Goal: Task Accomplishment & Management: Manage account settings

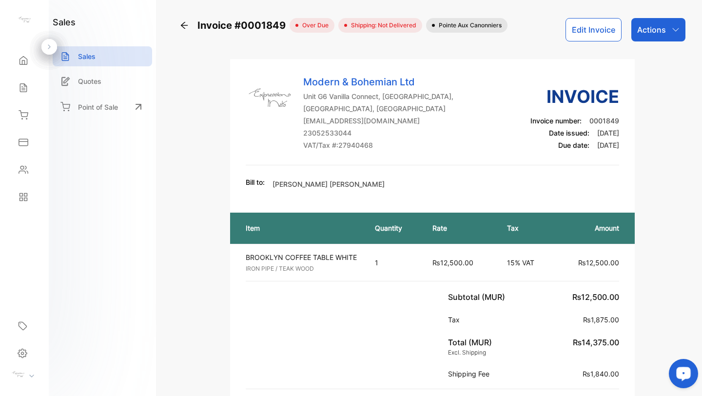
scroll to position [366, 0]
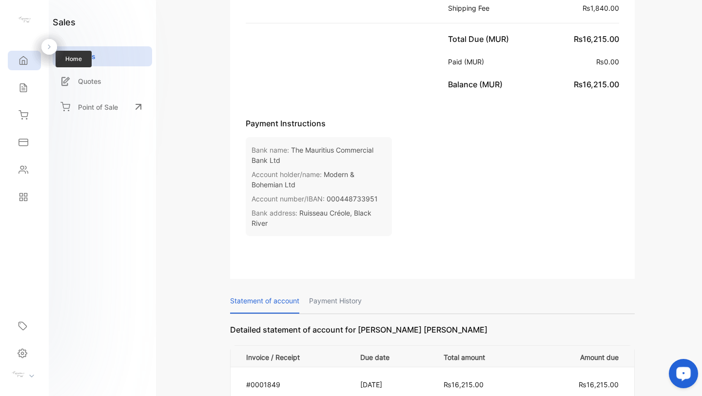
click at [22, 59] on icon at bounding box center [24, 61] width 10 height 10
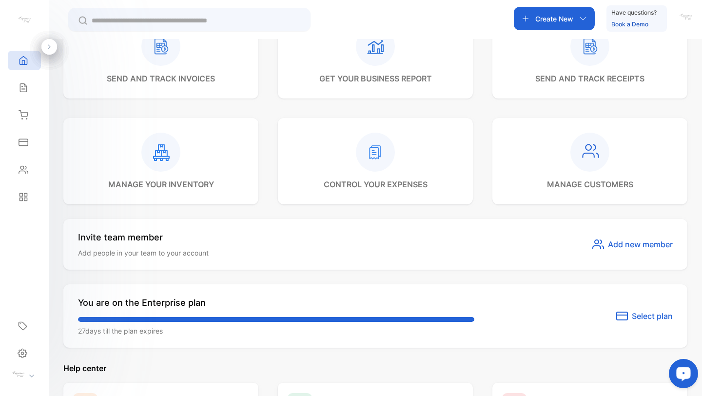
scroll to position [414, 0]
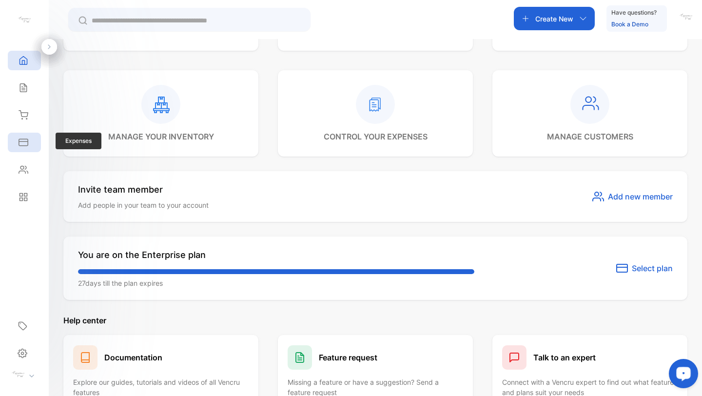
click at [25, 136] on div "Expenses" at bounding box center [24, 143] width 33 height 20
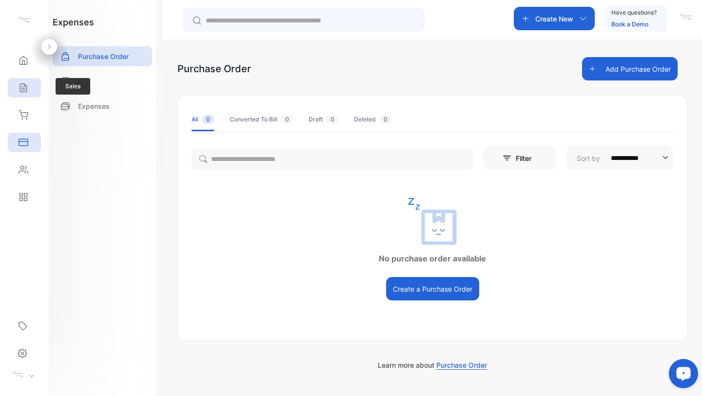
click at [21, 86] on icon at bounding box center [23, 88] width 6 height 8
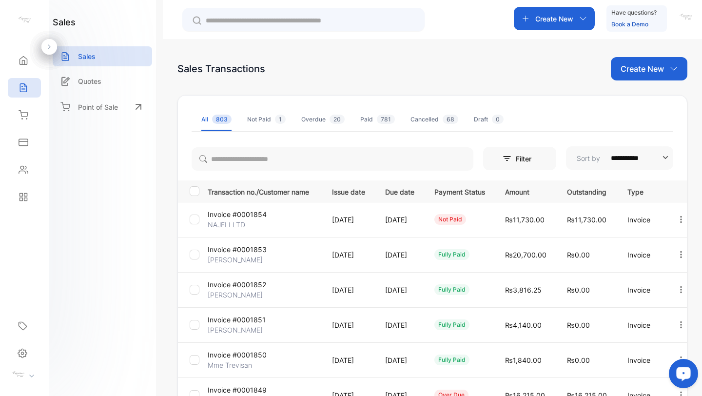
click at [268, 119] on div "Not Paid 1" at bounding box center [266, 119] width 39 height 9
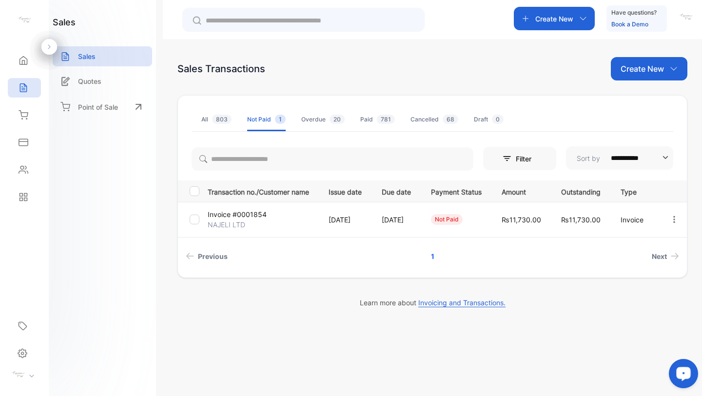
click at [338, 118] on span "20" at bounding box center [337, 119] width 15 height 9
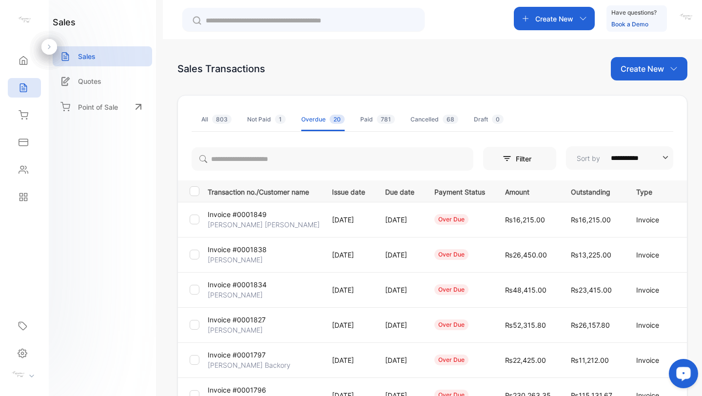
click at [198, 191] on div at bounding box center [195, 191] width 10 height 10
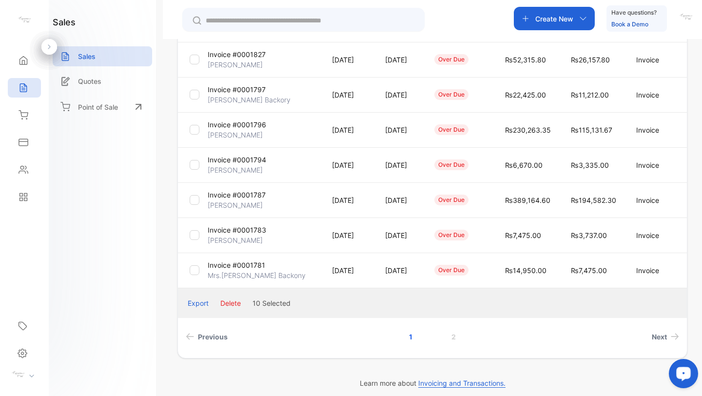
scroll to position [273, 0]
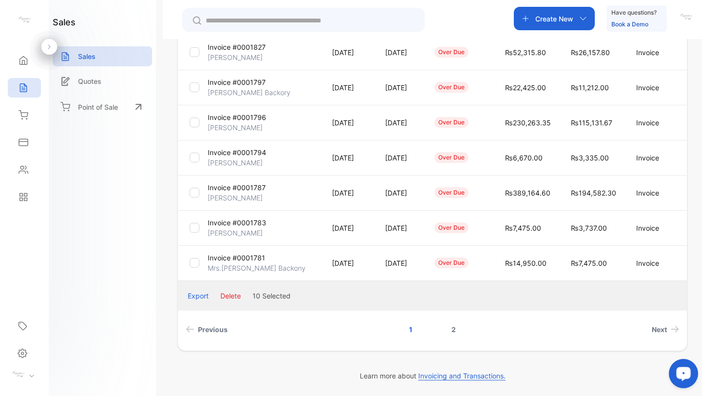
click at [452, 323] on link "2" at bounding box center [454, 329] width 28 height 18
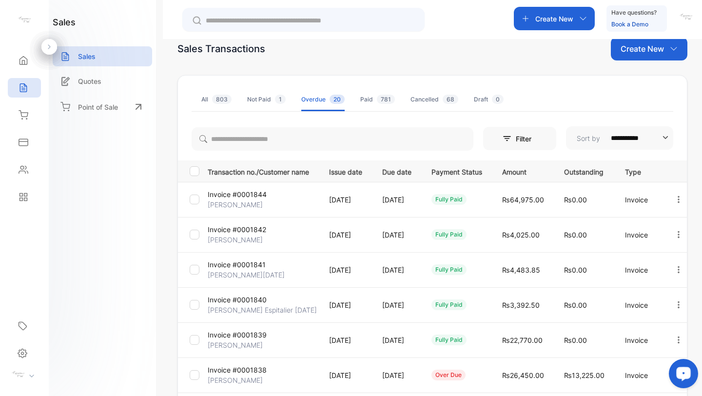
scroll to position [0, 0]
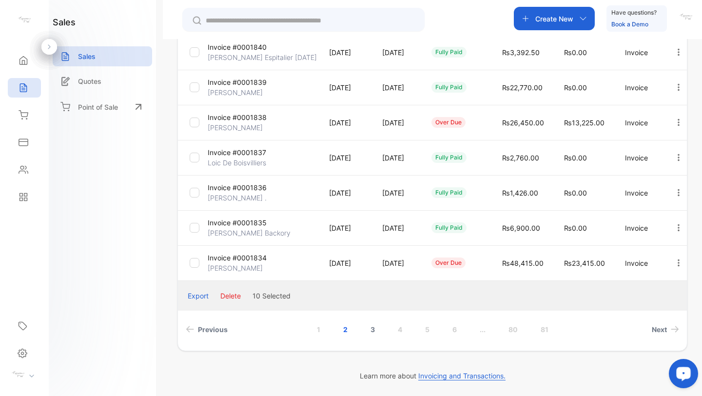
click at [371, 332] on link "3" at bounding box center [373, 329] width 28 height 18
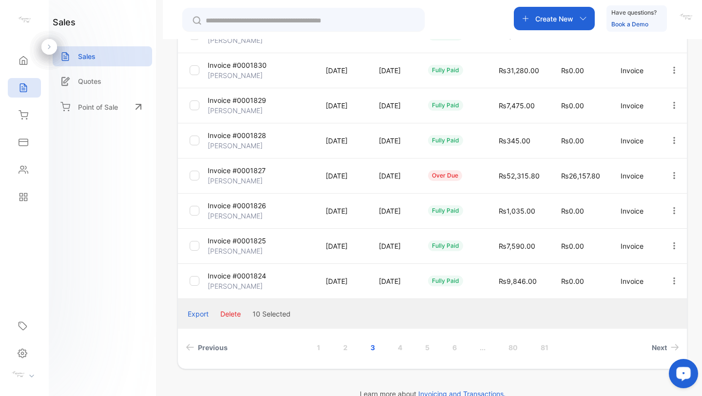
click at [205, 311] on div "Export" at bounding box center [198, 314] width 21 height 10
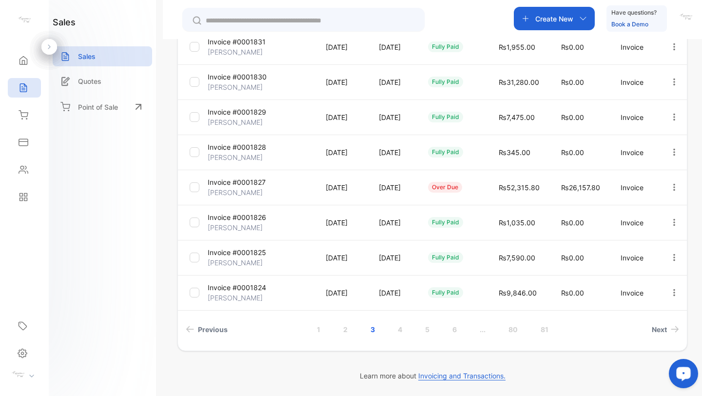
click at [491, 16] on div "Create New Have questions? Book a Demo" at bounding box center [433, 19] width 540 height 39
